Goal: Task Accomplishment & Management: Use online tool/utility

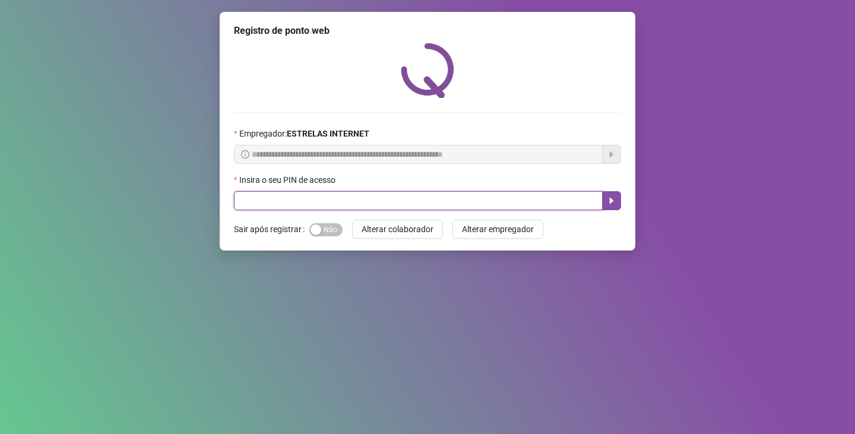
click at [299, 202] on input "text" at bounding box center [418, 200] width 369 height 19
type input "*****"
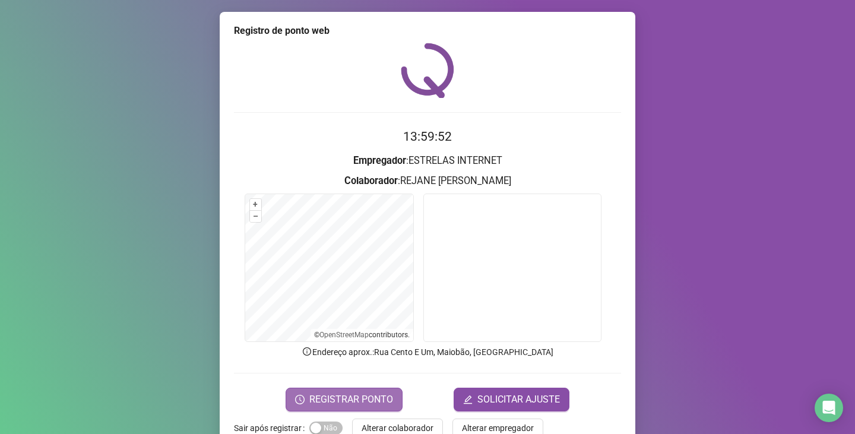
click at [339, 405] on span "REGISTRAR PONTO" at bounding box center [351, 400] width 84 height 14
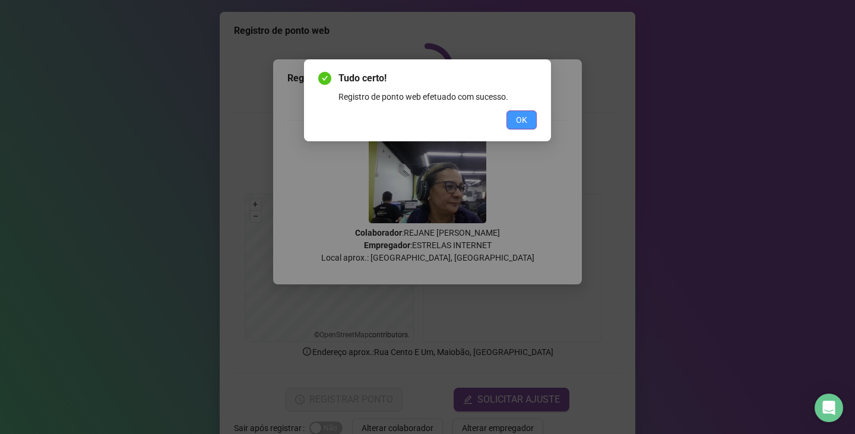
click at [527, 124] on button "OK" at bounding box center [522, 119] width 30 height 19
